Goal: Task Accomplishment & Management: Use online tool/utility

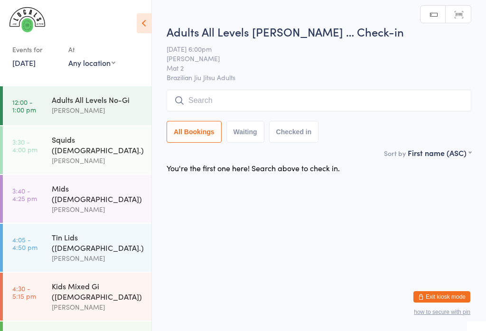
scroll to position [131, 0]
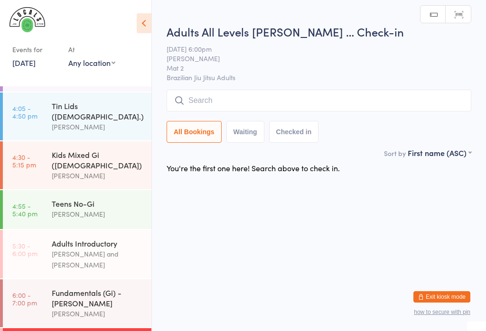
click at [301, 94] on input "search" at bounding box center [319, 101] width 305 height 22
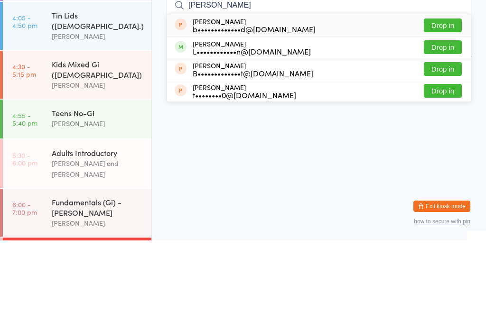
type input "[PERSON_NAME]"
click at [447, 131] on button "Drop in" at bounding box center [443, 138] width 38 height 14
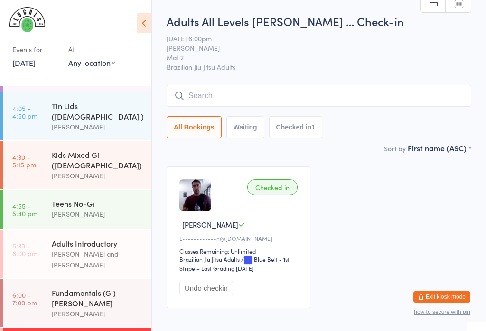
click at [114, 288] on div "Fundamentals (Gi) - [PERSON_NAME]" at bounding box center [98, 298] width 92 height 21
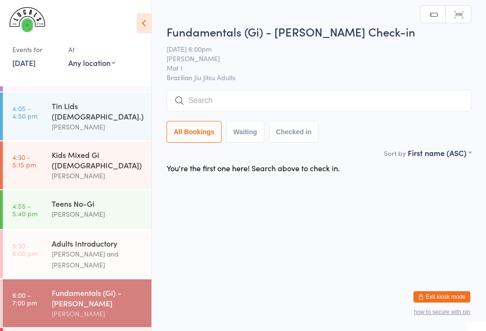
click at [259, 101] on input "search" at bounding box center [319, 101] width 305 height 22
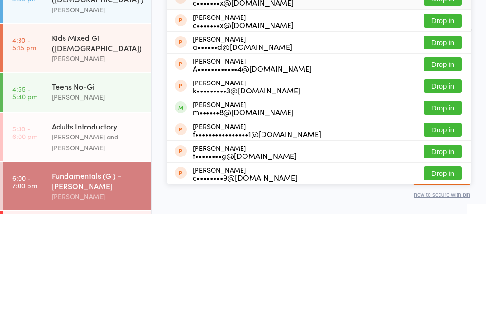
type input "[PERSON_NAME]"
click at [460, 218] on button "Drop in" at bounding box center [443, 225] width 38 height 14
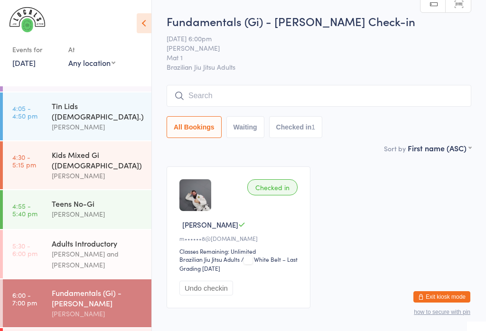
click at [262, 93] on input "search" at bounding box center [319, 96] width 305 height 22
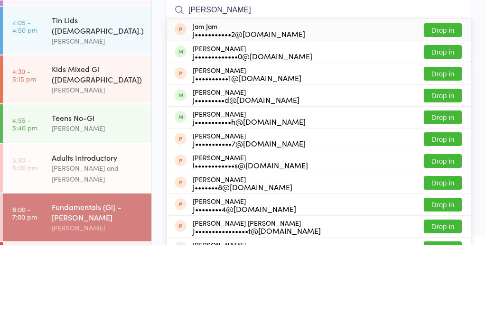
type input "[PERSON_NAME]"
click at [444, 131] on button "Drop in" at bounding box center [443, 138] width 38 height 14
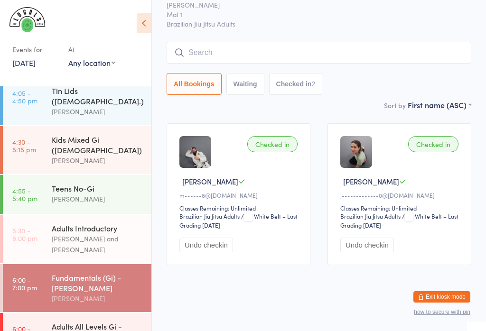
scroll to position [146, 0]
click at [316, 49] on input "search" at bounding box center [319, 53] width 305 height 22
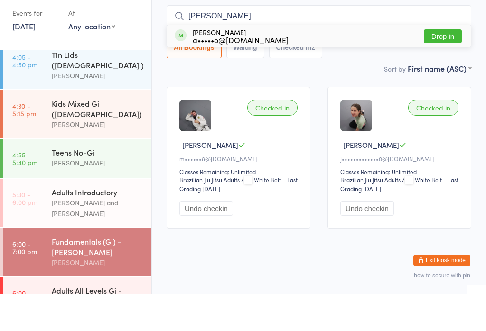
type input "[PERSON_NAME]"
click at [449, 66] on button "Drop in" at bounding box center [443, 73] width 38 height 14
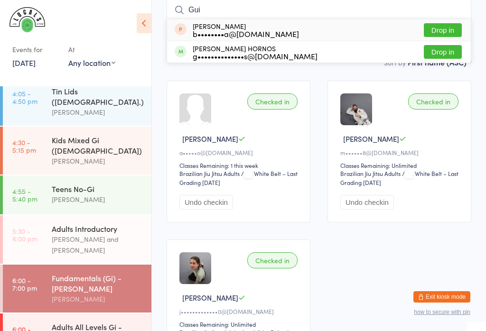
type input "Gui"
click at [447, 56] on button "Drop in" at bounding box center [443, 52] width 38 height 14
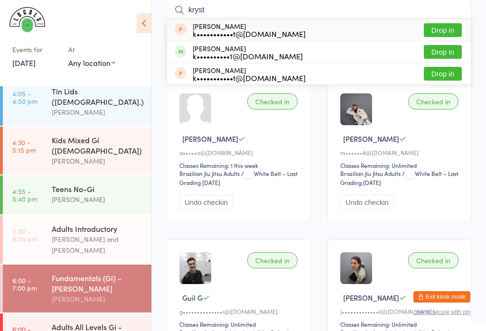
type input "kryst"
click at [450, 56] on button "Drop in" at bounding box center [443, 52] width 38 height 14
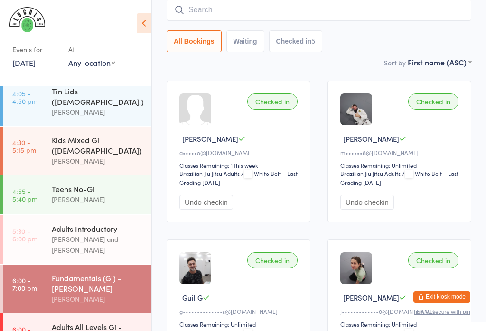
click at [99, 194] on div "[PERSON_NAME]" at bounding box center [98, 199] width 92 height 11
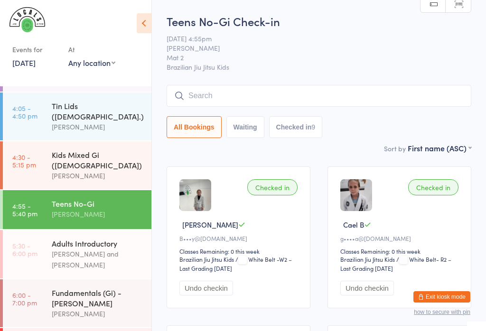
click at [233, 99] on input "search" at bounding box center [319, 96] width 305 height 22
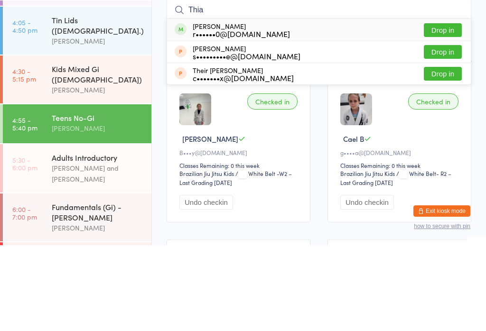
type input "Thia"
click at [449, 109] on button "Drop in" at bounding box center [443, 116] width 38 height 14
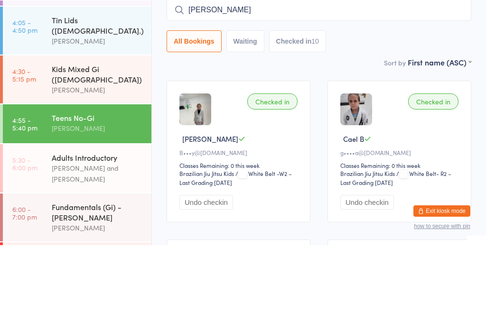
type input "[PERSON_NAME]"
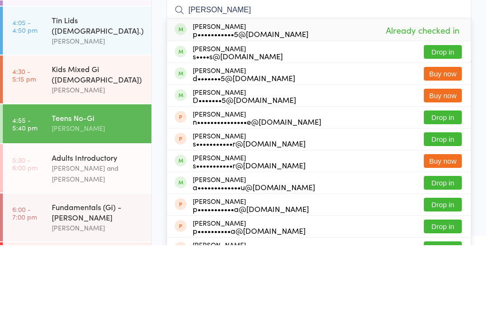
click at [316, 105] on div "[PERSON_NAME] p•••••••••••5@[DOMAIN_NAME] Already checked in" at bounding box center [319, 116] width 304 height 22
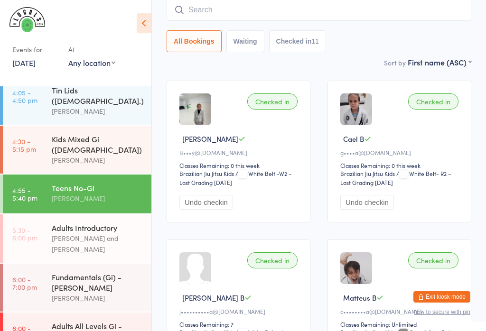
scroll to position [146, 0]
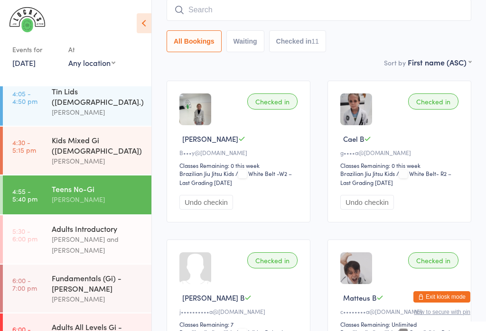
click at [64, 322] on div "Adults All Levels Gi - [PERSON_NAME]" at bounding box center [98, 332] width 92 height 21
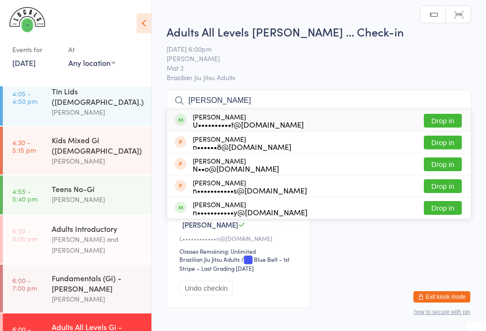
type input "[PERSON_NAME]"
click at [443, 115] on button "Drop in" at bounding box center [443, 121] width 38 height 14
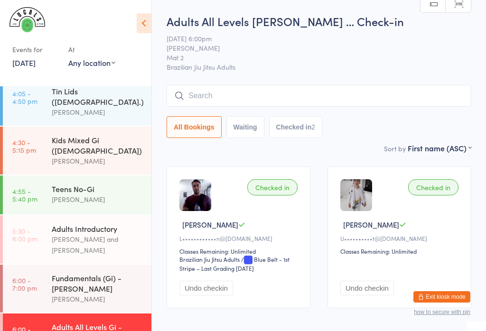
click at [103, 184] on div "Teens No-Gi" at bounding box center [98, 189] width 92 height 10
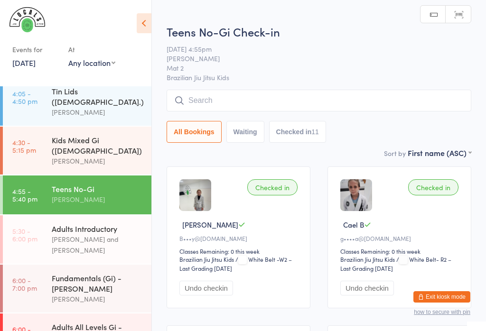
click at [225, 101] on input "search" at bounding box center [319, 101] width 305 height 22
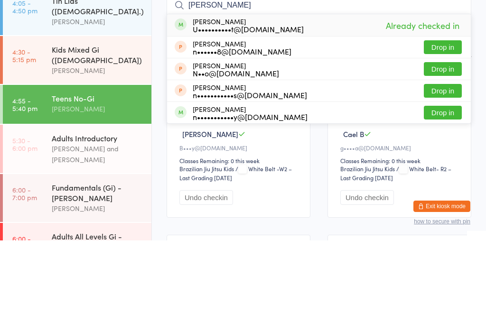
type input "[PERSON_NAME]"
click at [451, 105] on div "[PERSON_NAME] U••••••••••t@[DOMAIN_NAME] Already checked in" at bounding box center [319, 116] width 304 height 22
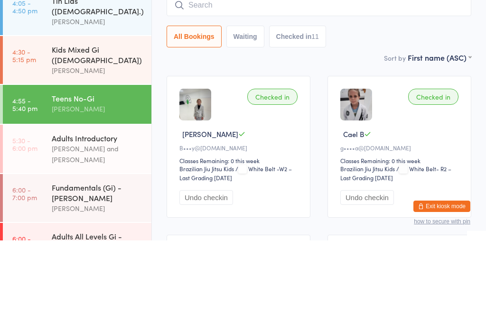
click at [348, 85] on input "search" at bounding box center [319, 96] width 305 height 22
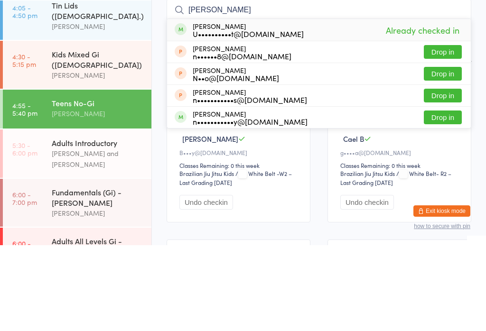
type input "[PERSON_NAME]"
click at [442, 108] on span "Already checked in" at bounding box center [423, 116] width 78 height 17
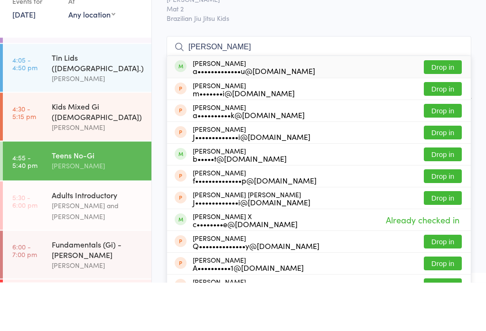
type input "[PERSON_NAME]"
click at [449, 109] on button "Drop in" at bounding box center [443, 116] width 38 height 14
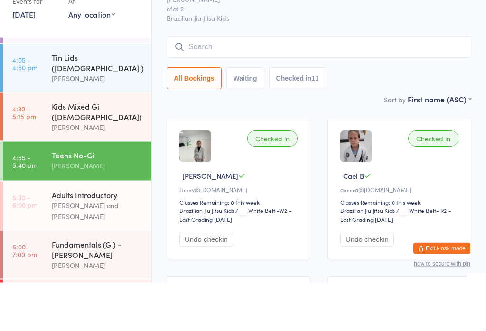
scroll to position [49, 0]
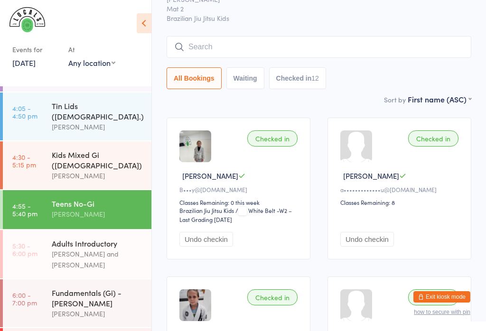
click at [115, 288] on div "Fundamentals (Gi) - [PERSON_NAME]" at bounding box center [98, 298] width 92 height 21
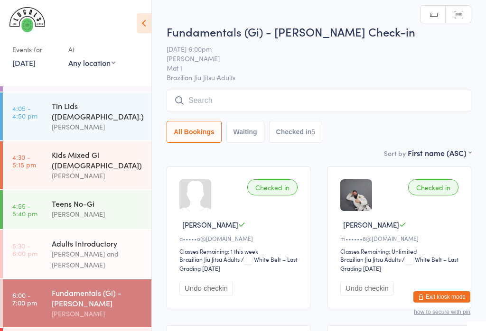
click at [296, 96] on input "search" at bounding box center [319, 101] width 305 height 22
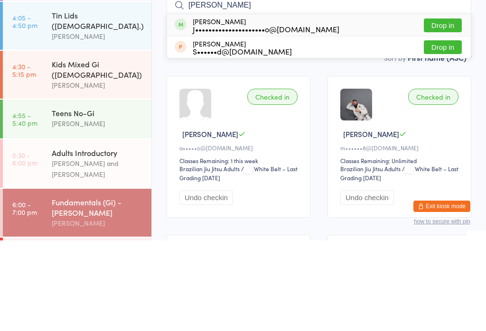
type input "[PERSON_NAME]"
click at [452, 109] on button "Drop in" at bounding box center [443, 116] width 38 height 14
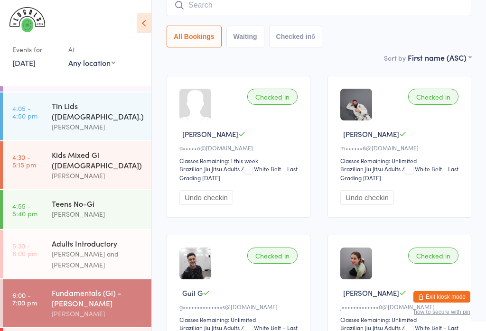
click at [205, 9] on input "search" at bounding box center [319, 5] width 305 height 22
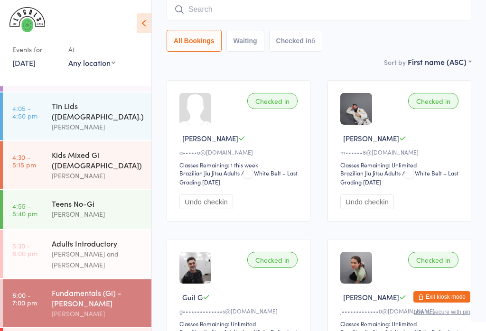
scroll to position [86, 0]
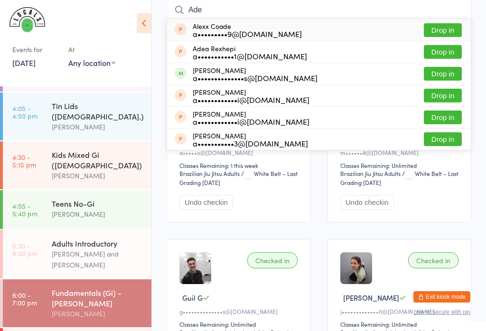
type input "Ade"
click at [202, 72] on div "[PERSON_NAME] a••••••••••••••s@[DOMAIN_NAME]" at bounding box center [255, 73] width 125 height 15
